Goal: Task Accomplishment & Management: Manage account settings

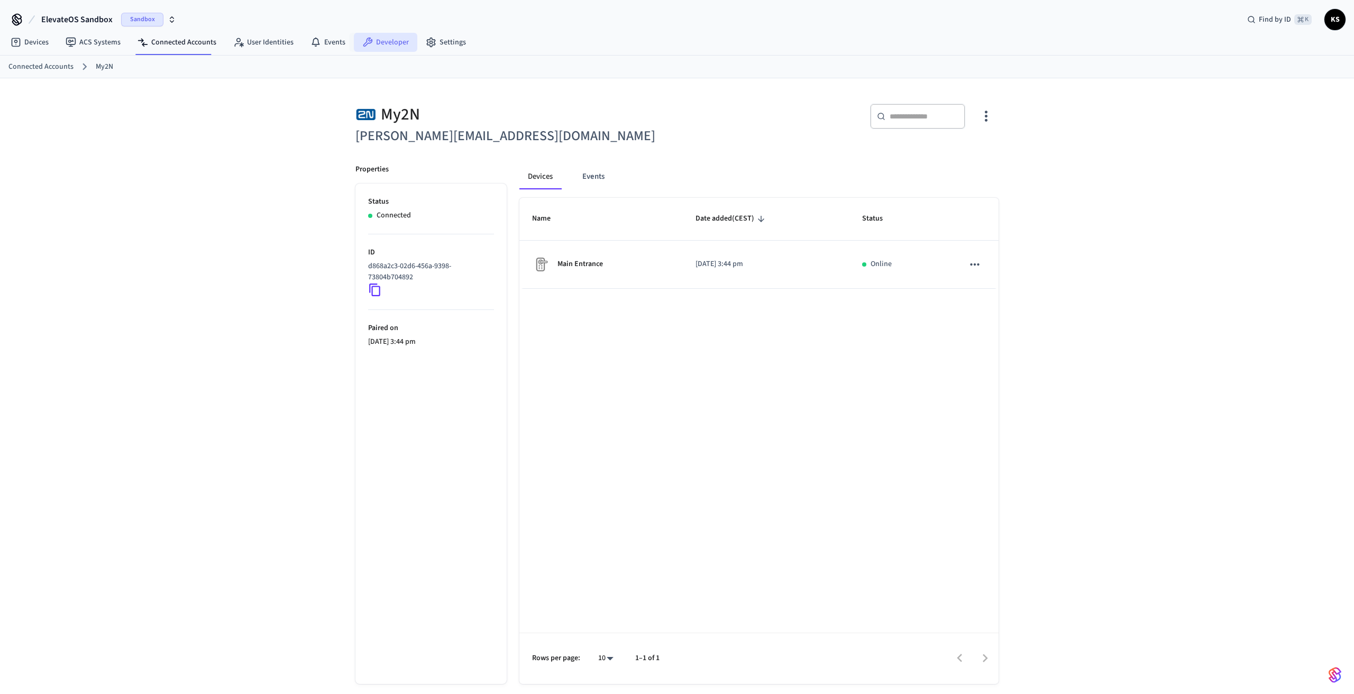
click at [368, 40] on icon at bounding box center [368, 43] width 10 height 10
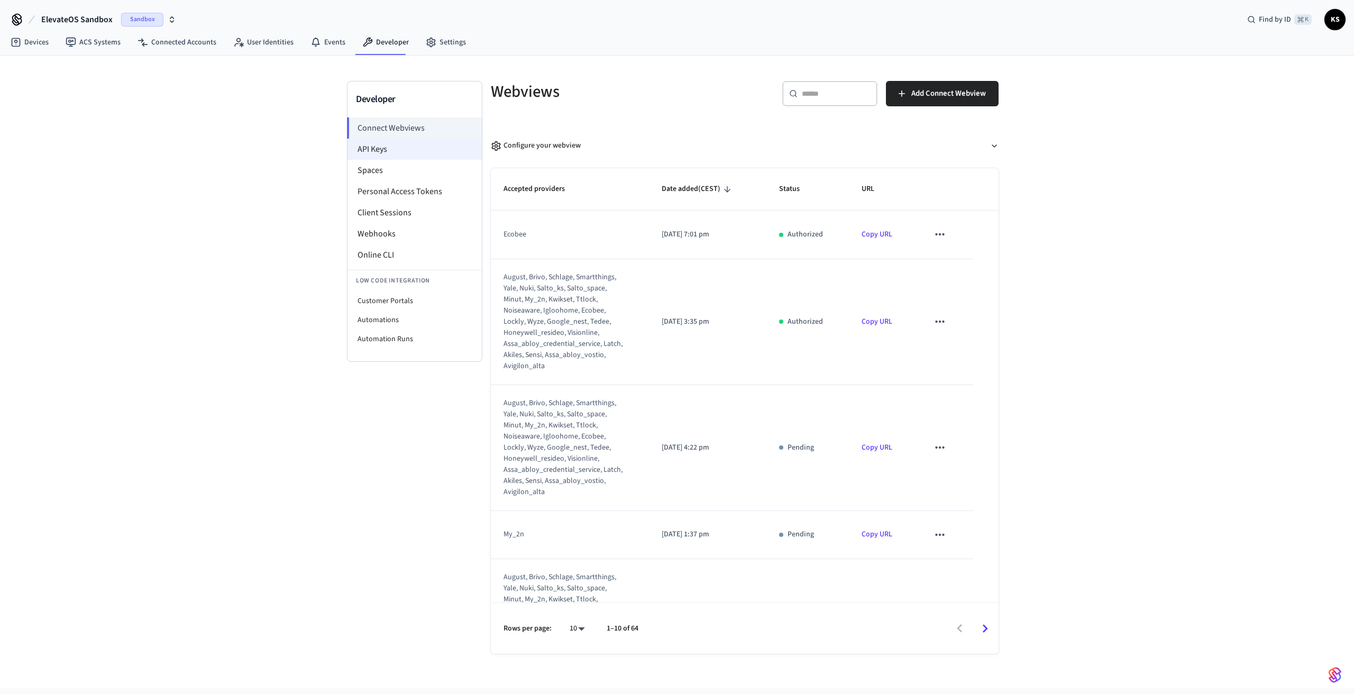
click at [372, 142] on li "API Keys" at bounding box center [415, 149] width 134 height 21
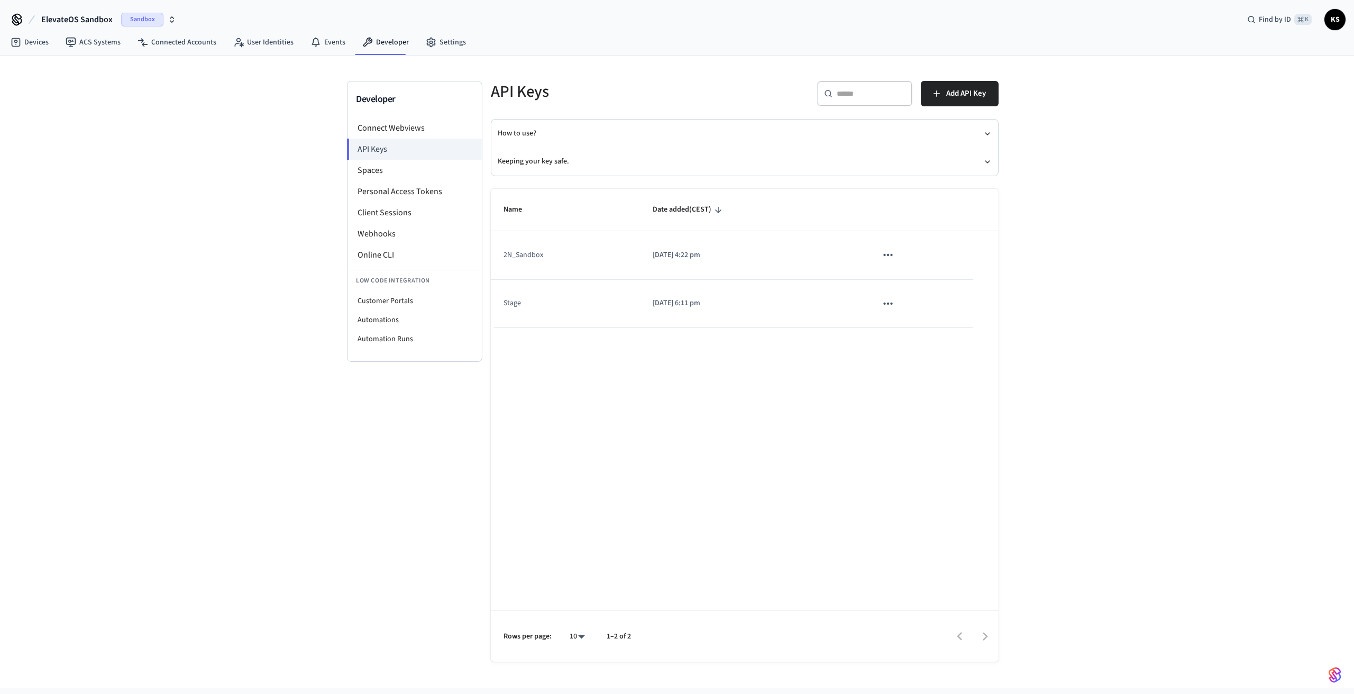
click at [171, 16] on icon "button" at bounding box center [172, 19] width 8 height 8
drag, startPoint x: 233, startPoint y: 96, endPoint x: 227, endPoint y: 93, distance: 7.1
click at [233, 95] on div "Developer Connect Webviews API Keys Spaces Personal Access Tokens Client Sessio…" at bounding box center [677, 372] width 1354 height 633
click at [169, 20] on icon "button" at bounding box center [172, 19] width 8 height 8
click at [67, 132] on span "New Workspace" at bounding box center [63, 130] width 50 height 11
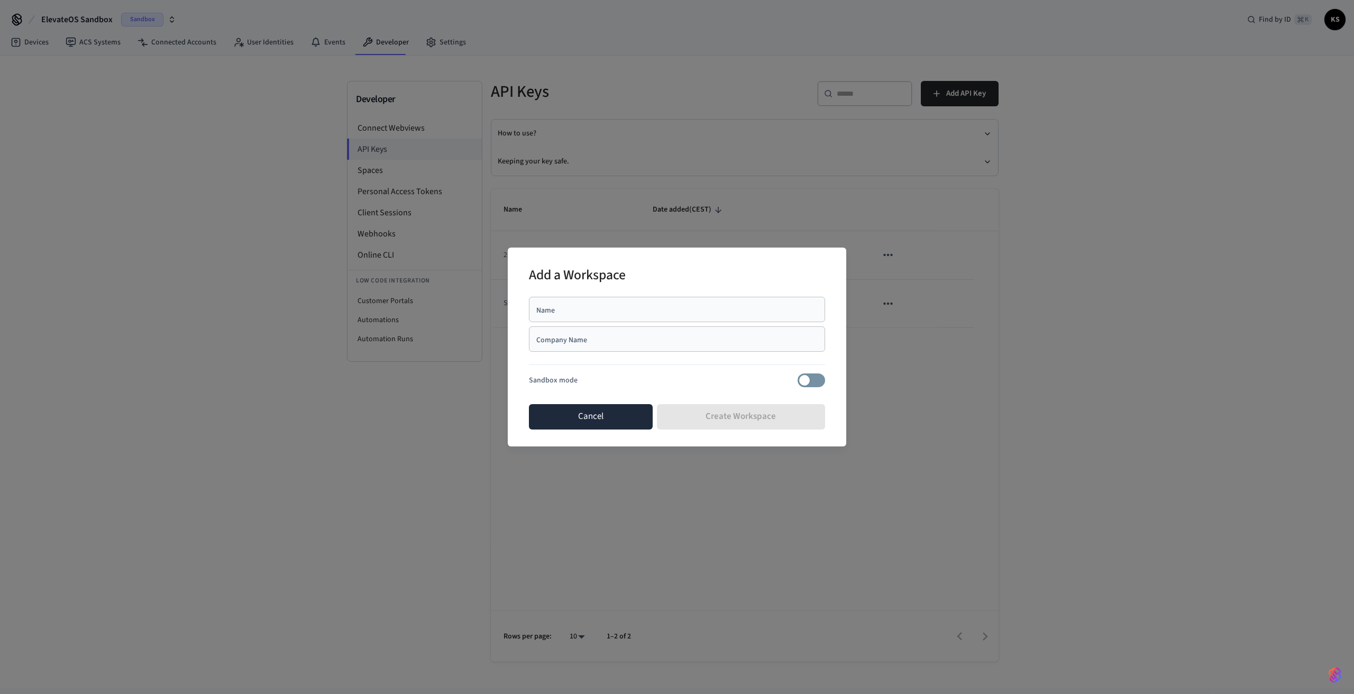
click at [591, 423] on button "Cancel" at bounding box center [591, 416] width 124 height 25
